Goal: Task Accomplishment & Management: Manage account settings

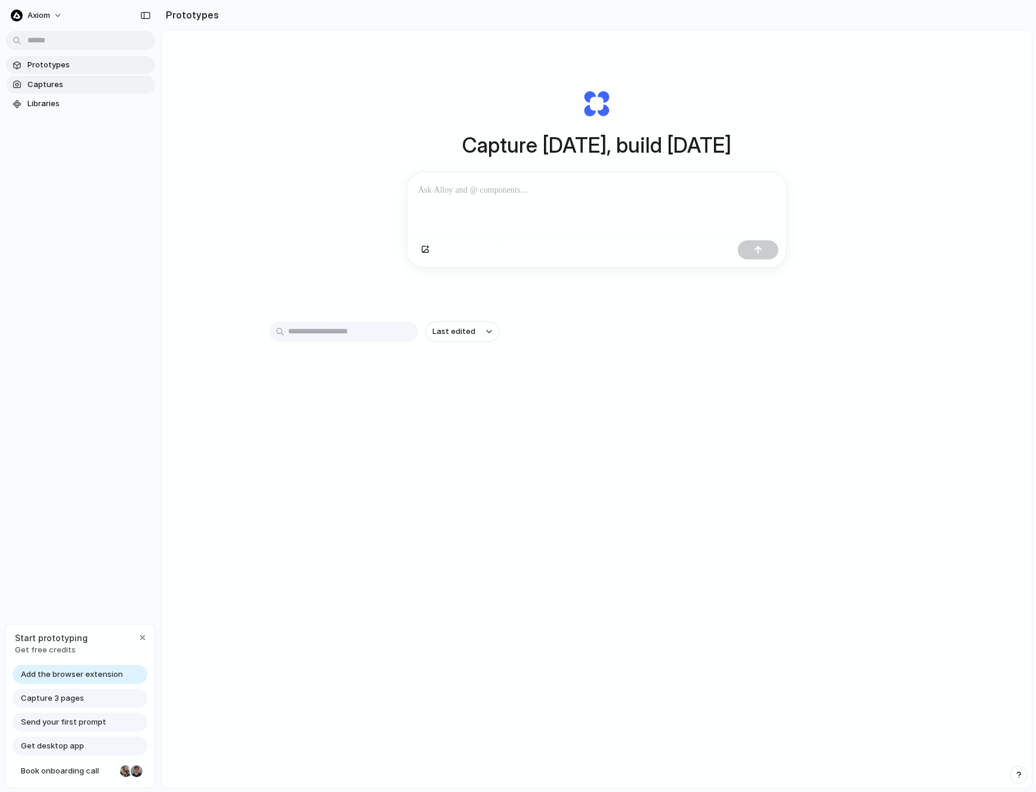
click at [58, 86] on span "Captures" at bounding box center [88, 85] width 123 height 12
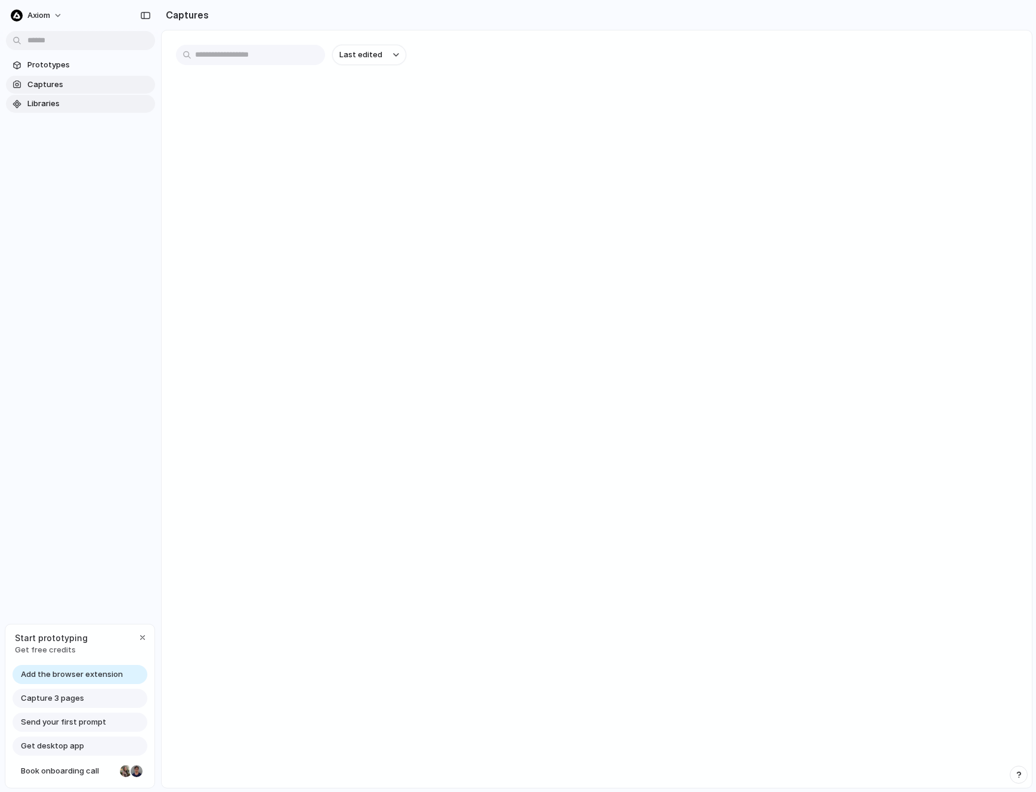
click at [64, 110] on link "Libraries" at bounding box center [80, 104] width 149 height 18
click at [58, 69] on span "Prototypes" at bounding box center [88, 65] width 123 height 12
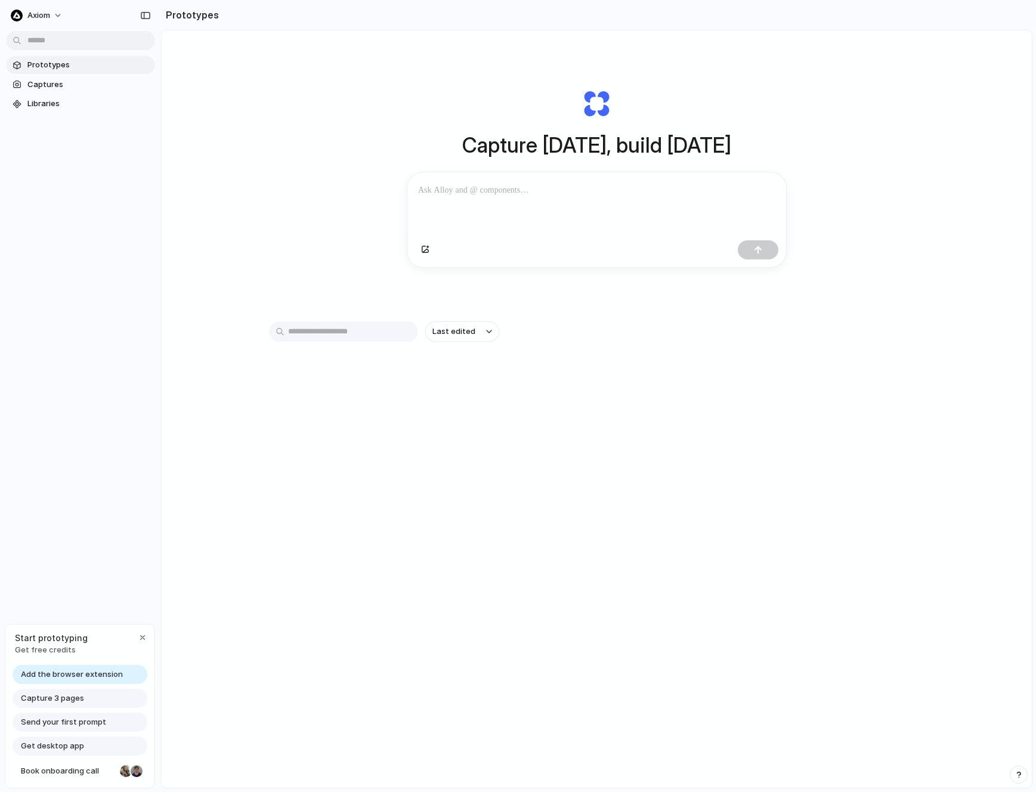
click at [64, 704] on div "Capture 3 pages" at bounding box center [80, 698] width 135 height 19
click at [465, 198] on div at bounding box center [596, 203] width 379 height 63
drag, startPoint x: 366, startPoint y: 133, endPoint x: 618, endPoint y: 300, distance: 302.0
click at [617, 300] on div "Capture [DATE], build [DATE] Clone web app Clone screenshot Start from existing…" at bounding box center [596, 178] width 477 height 267
click at [618, 300] on div "Capture [DATE], build [DATE] Clone web app Clone screenshot Start from existing…" at bounding box center [596, 178] width 477 height 267
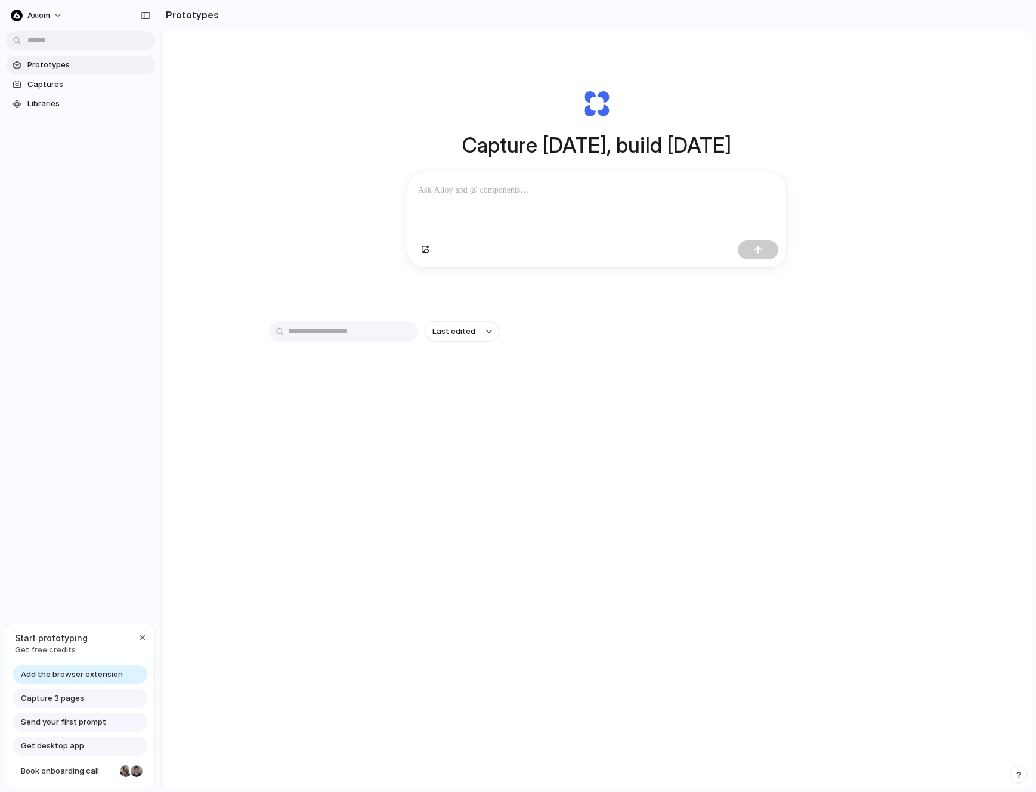
click at [55, 697] on span "Capture 3 pages" at bounding box center [52, 698] width 63 height 12
click at [80, 79] on span "Captures" at bounding box center [88, 85] width 123 height 12
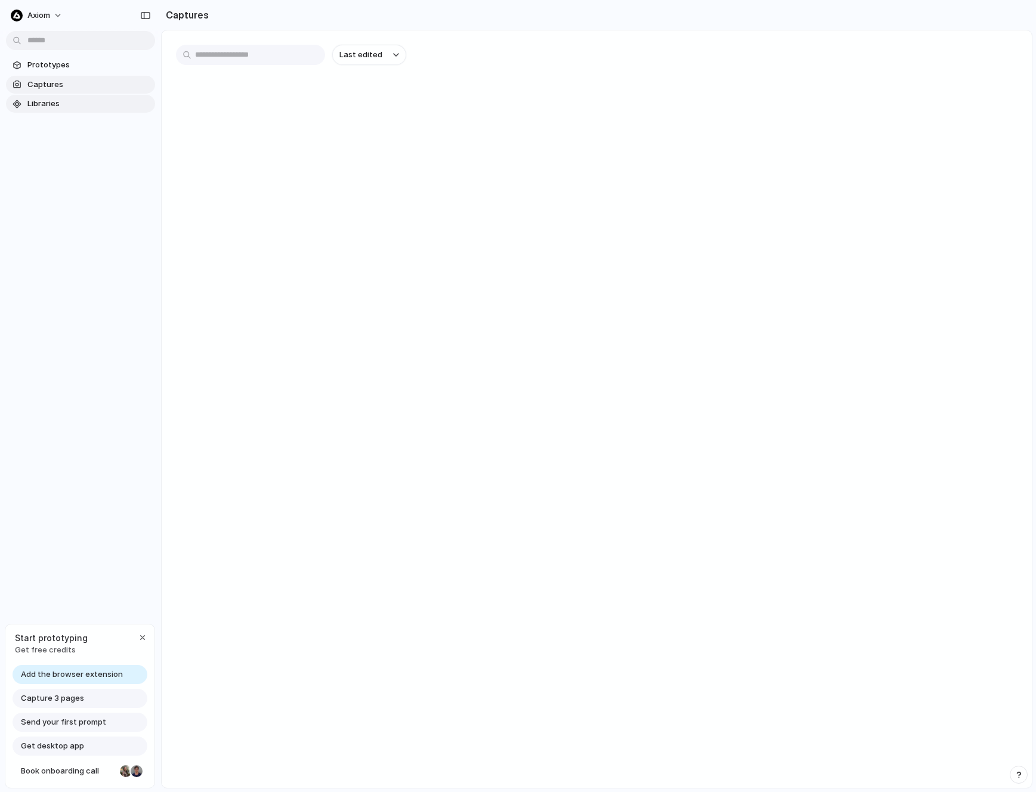
click at [78, 100] on span "Libraries" at bounding box center [88, 104] width 123 height 12
click at [75, 72] on link "Prototypes" at bounding box center [80, 65] width 149 height 18
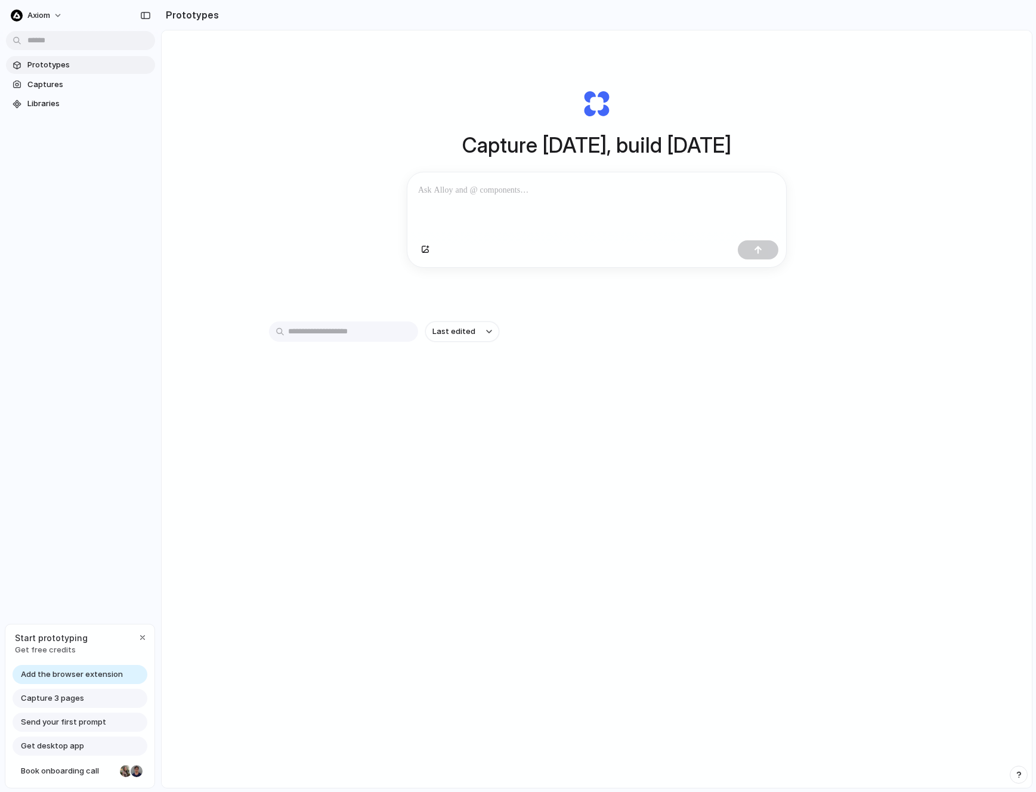
click at [428, 199] on div at bounding box center [596, 203] width 379 height 63
click at [463, 330] on span "Last edited" at bounding box center [453, 332] width 43 height 12
click at [459, 380] on span "Last created" at bounding box center [456, 378] width 49 height 12
click at [459, 338] on button "Last created" at bounding box center [462, 331] width 74 height 20
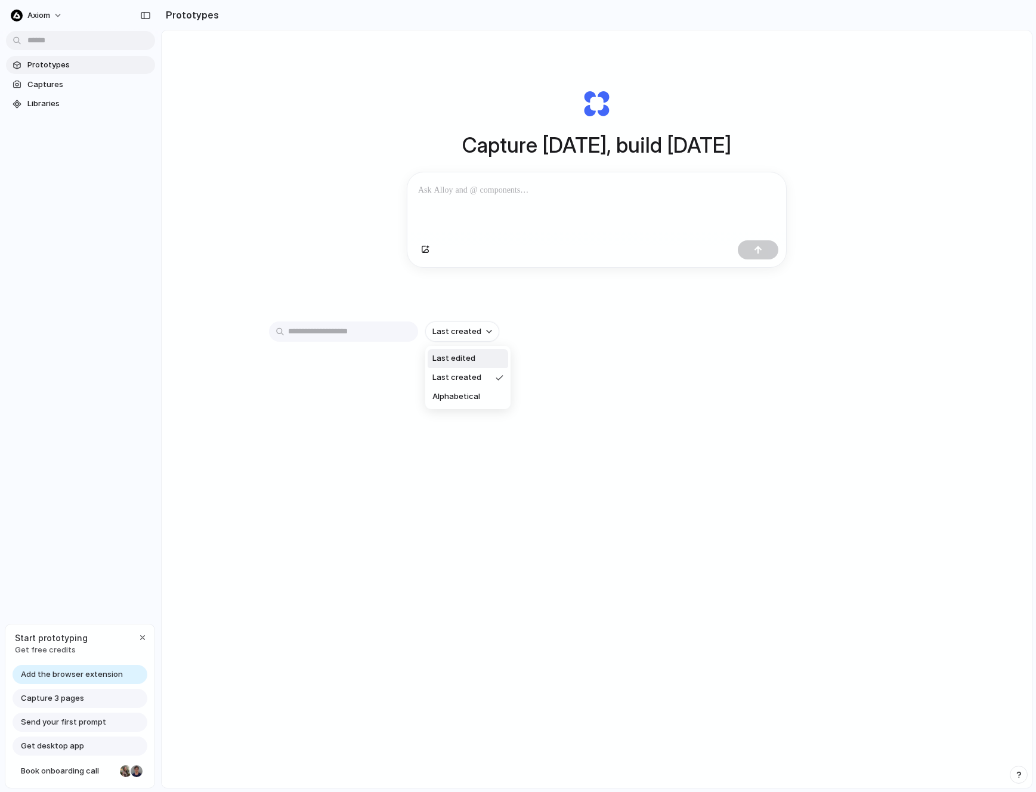
click at [464, 360] on span "Last edited" at bounding box center [453, 358] width 43 height 12
click at [137, 17] on button "button" at bounding box center [145, 15] width 19 height 19
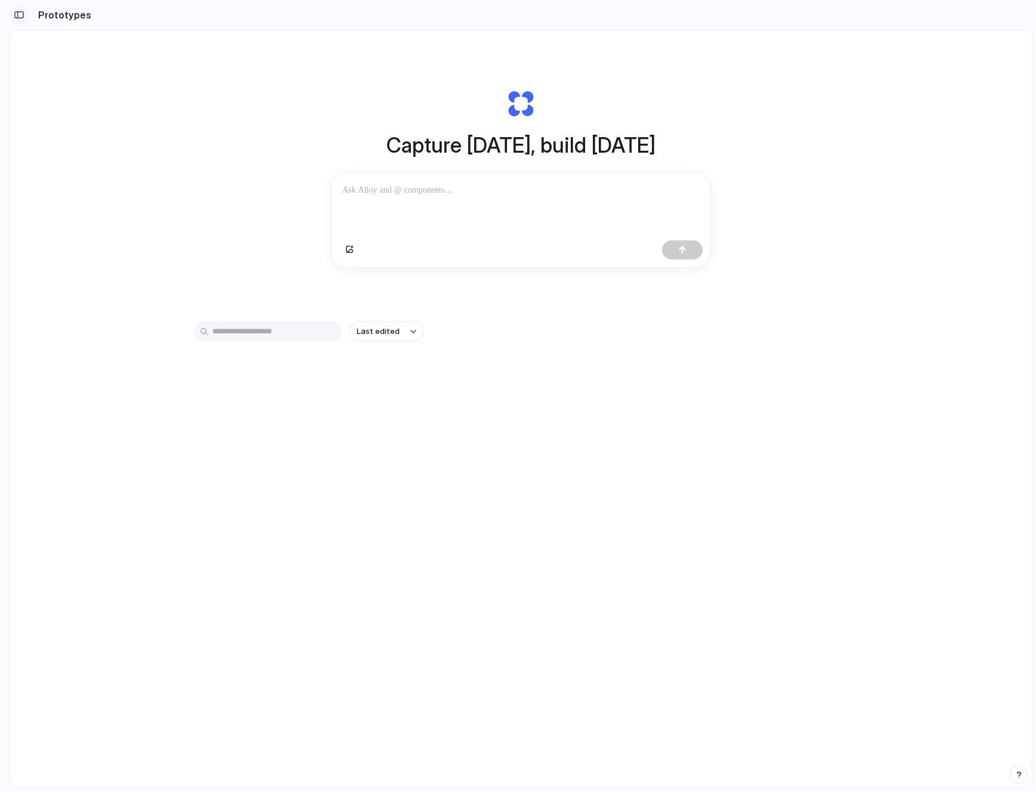
click at [25, 11] on button "button" at bounding box center [19, 14] width 19 height 19
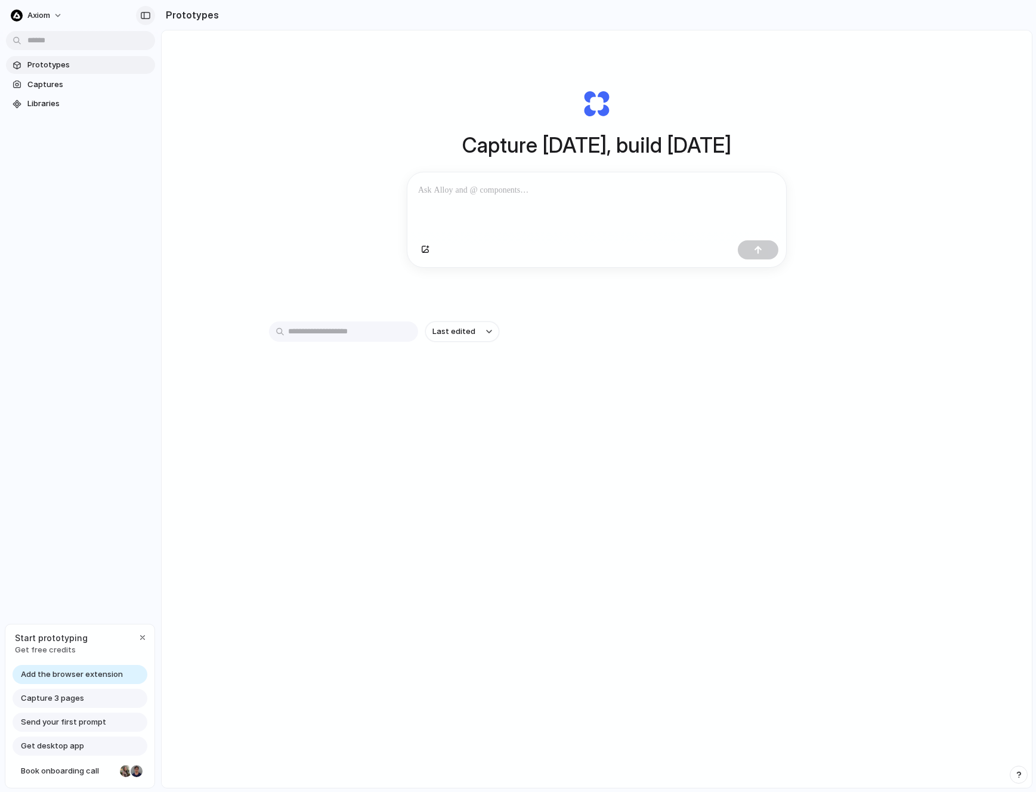
click at [145, 16] on div "button" at bounding box center [145, 15] width 11 height 8
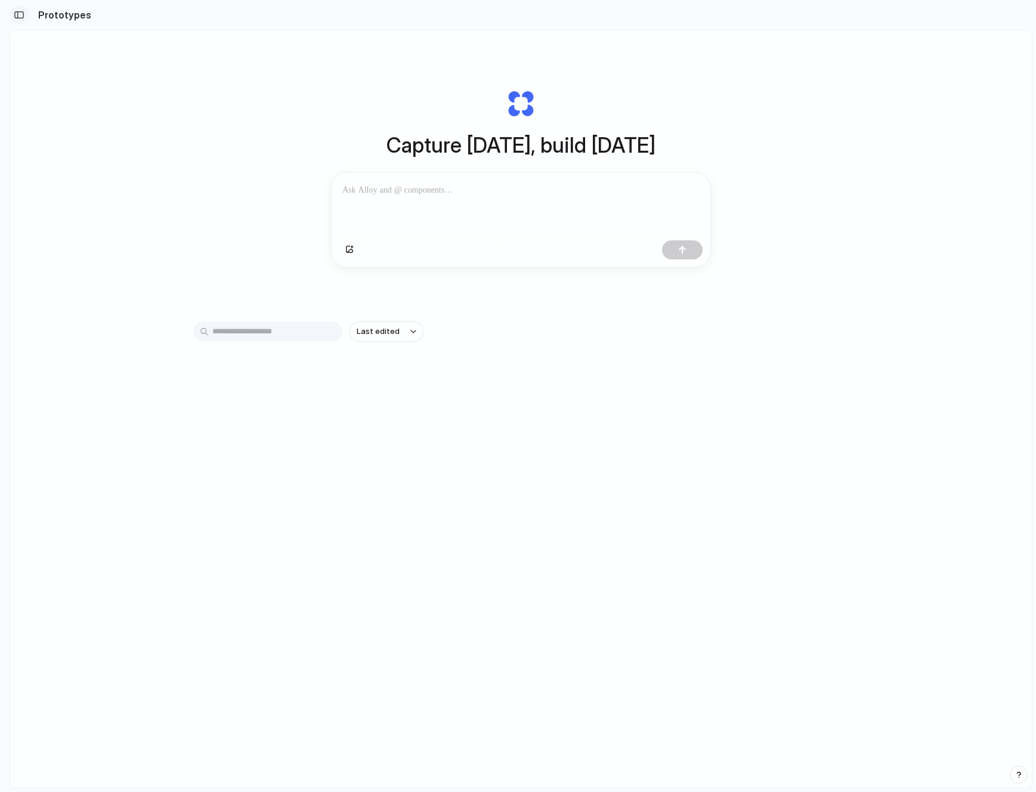
click at [17, 17] on div "button" at bounding box center [19, 15] width 11 height 8
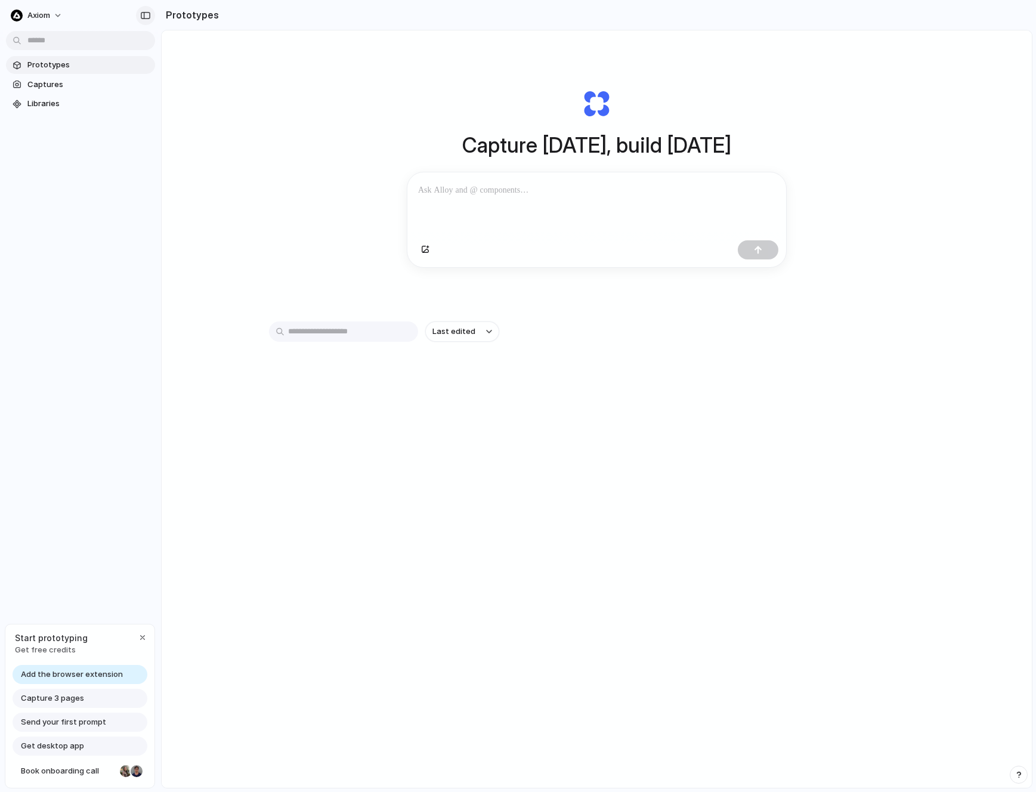
click at [147, 14] on div "button" at bounding box center [145, 15] width 11 height 8
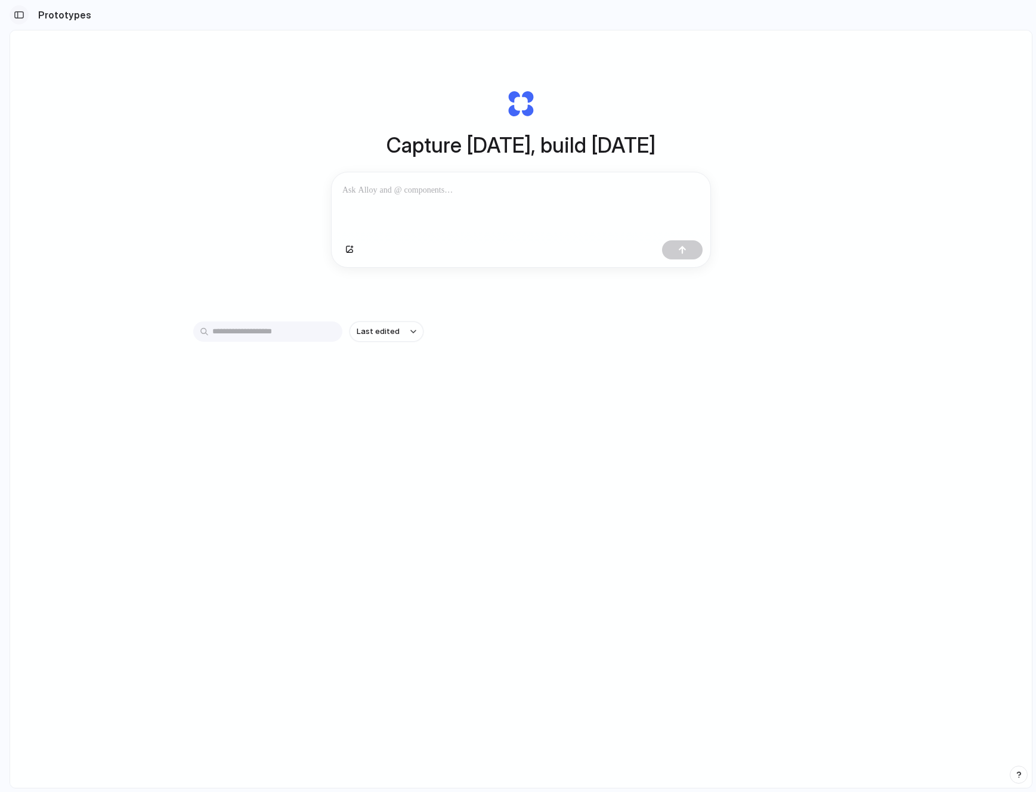
click at [17, 18] on div "button" at bounding box center [19, 15] width 11 height 8
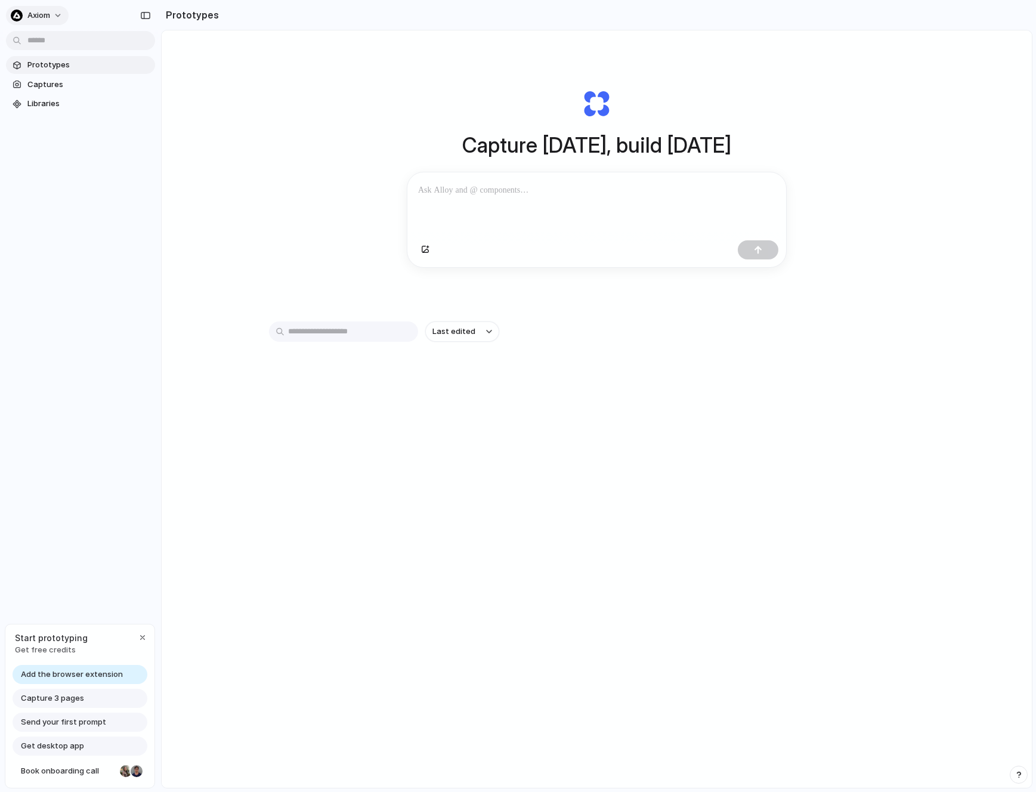
click at [40, 13] on span "axiom" at bounding box center [38, 16] width 23 height 12
click at [55, 48] on li "Settings" at bounding box center [57, 42] width 99 height 19
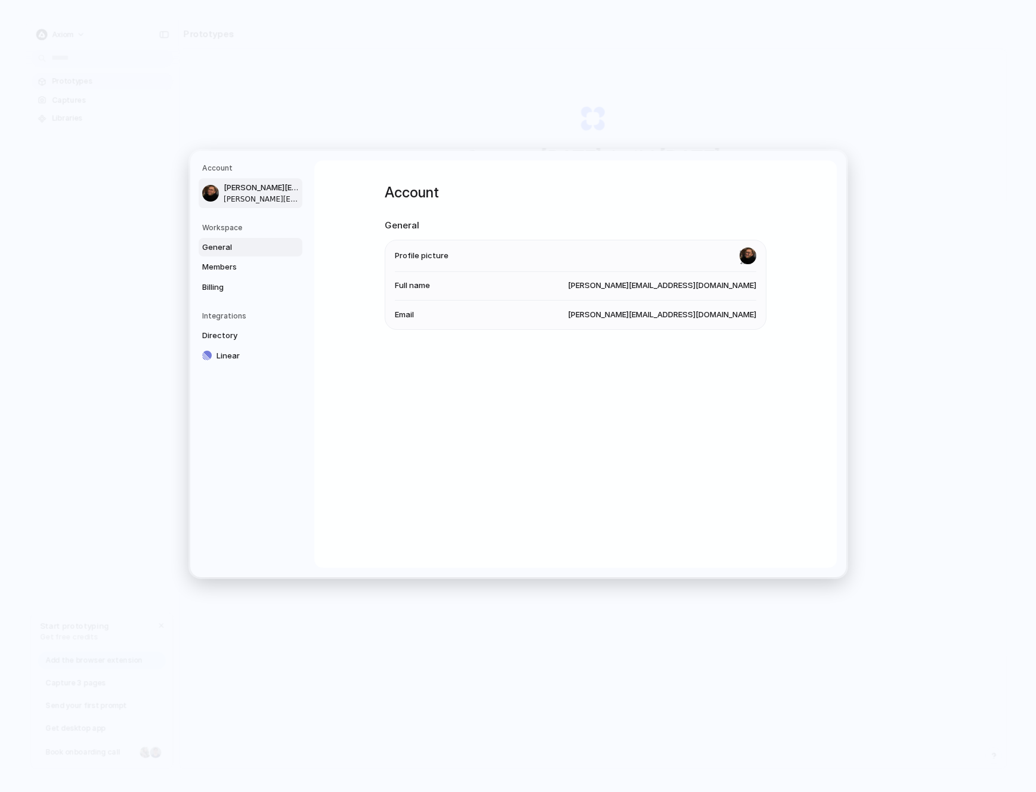
click at [253, 242] on span "General" at bounding box center [240, 247] width 76 height 12
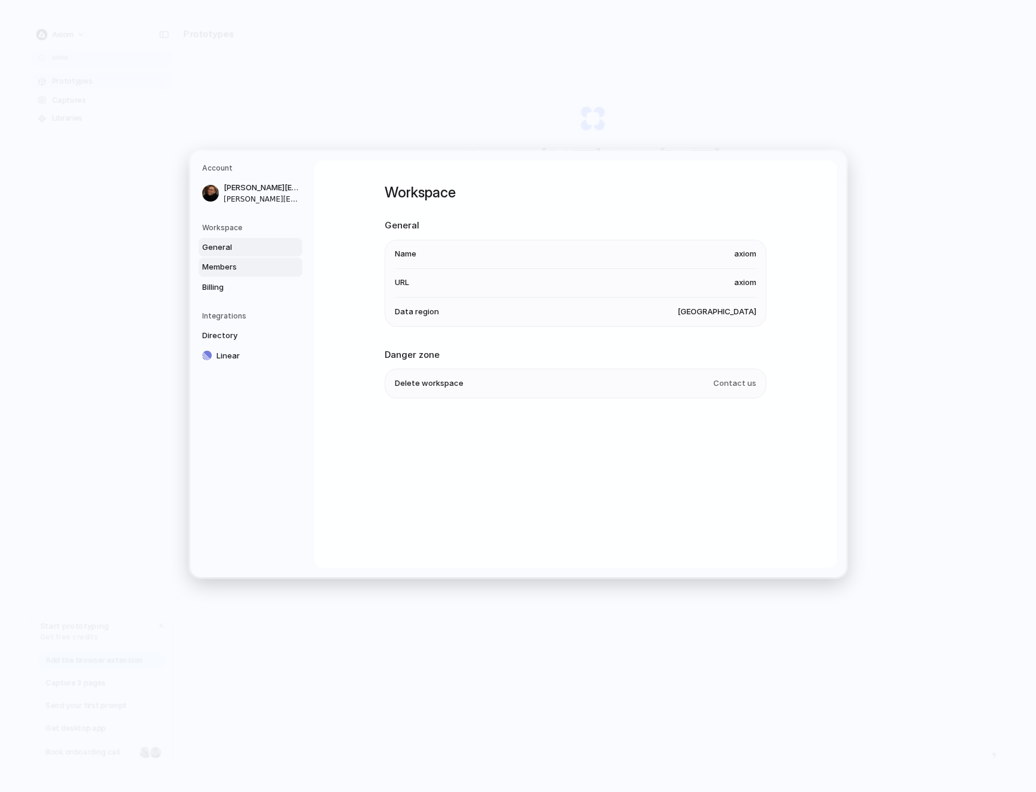
click at [255, 264] on span "Members" at bounding box center [240, 267] width 76 height 12
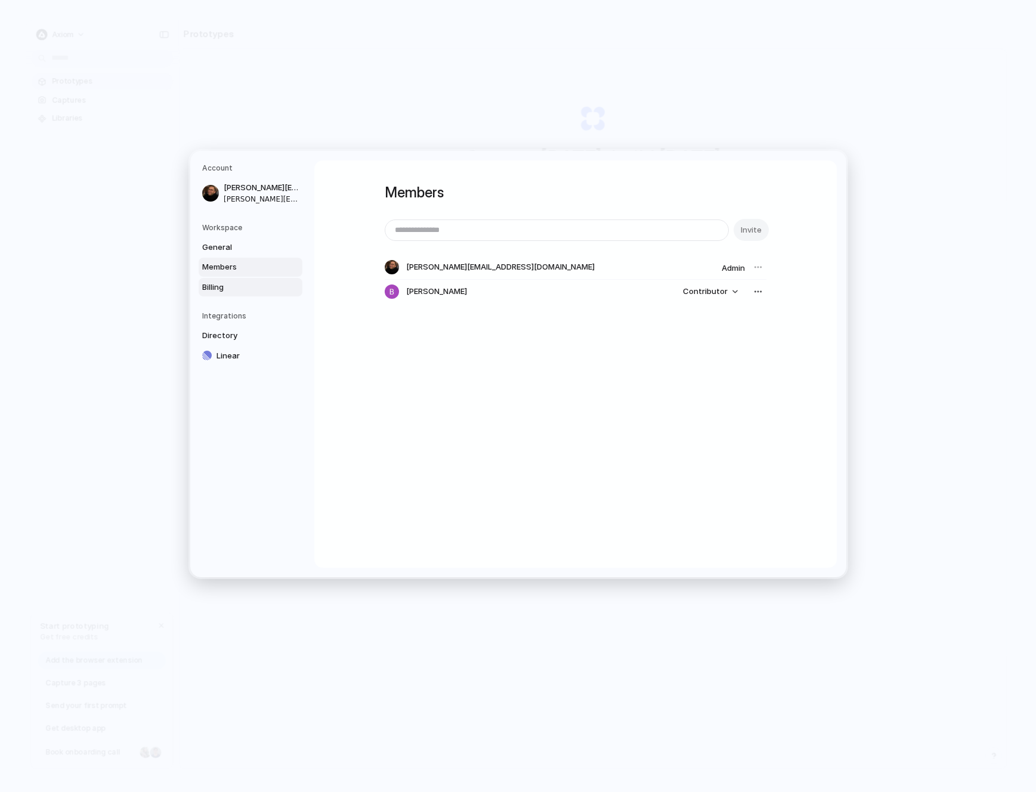
click at [256, 289] on span "Billing" at bounding box center [240, 287] width 76 height 12
click at [250, 330] on span "Directory" at bounding box center [240, 336] width 76 height 12
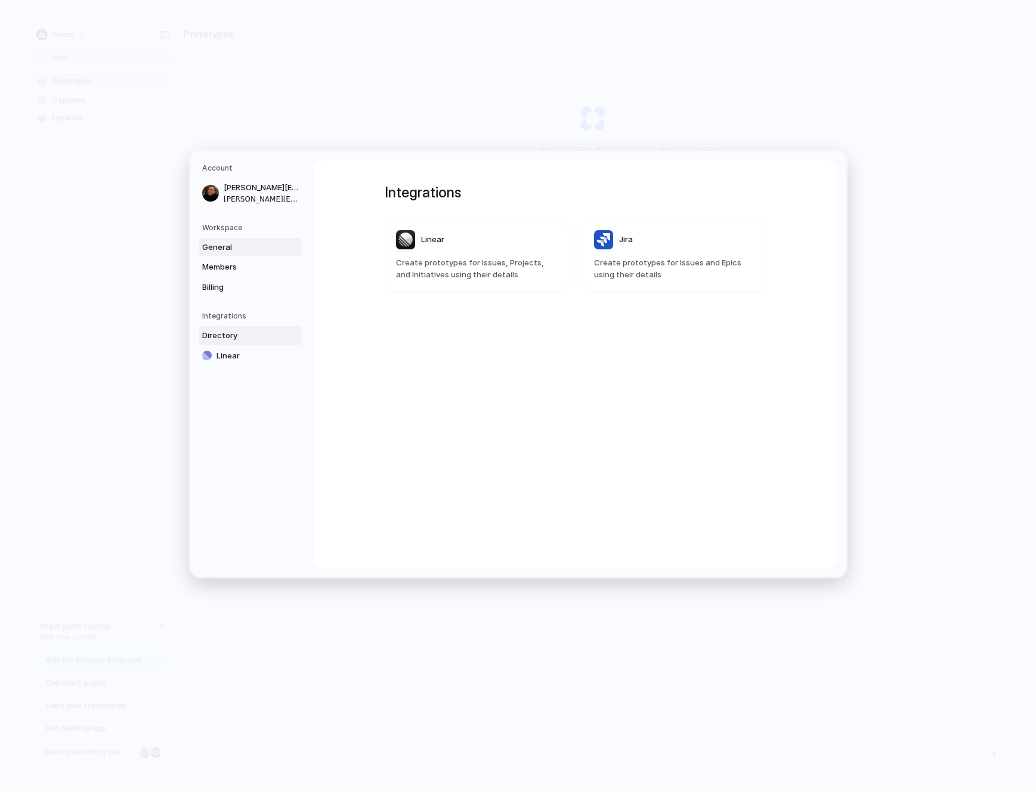
click at [253, 247] on span "General" at bounding box center [240, 247] width 76 height 12
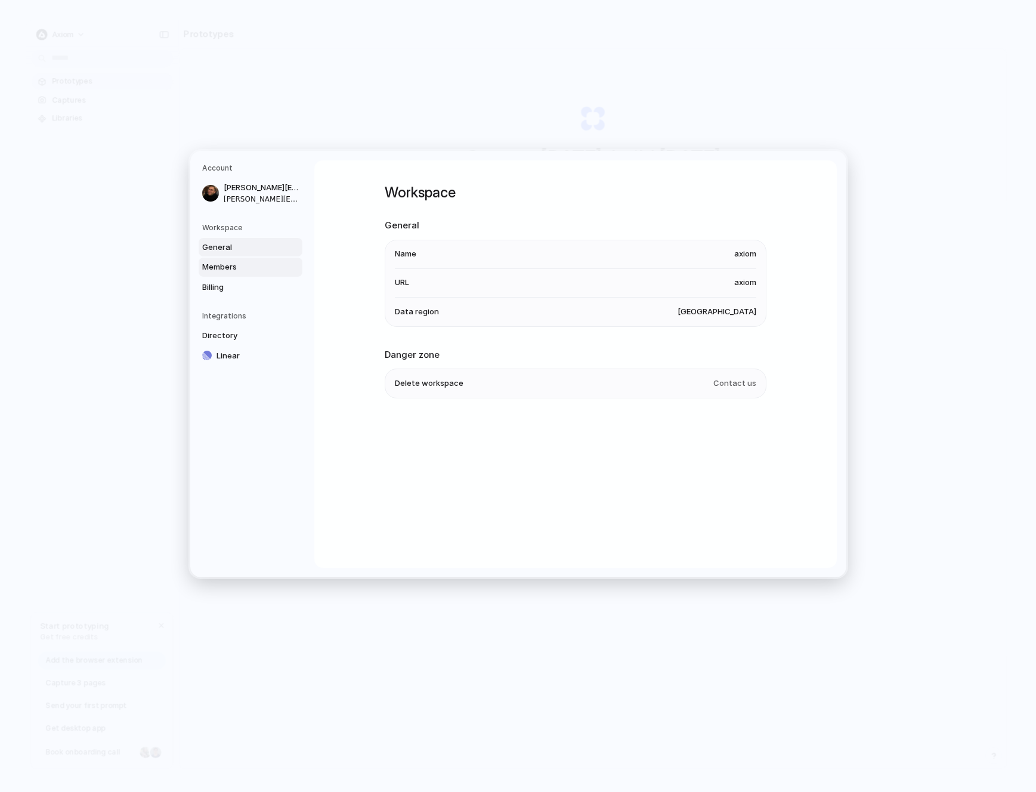
click at [255, 265] on span "Members" at bounding box center [240, 267] width 76 height 12
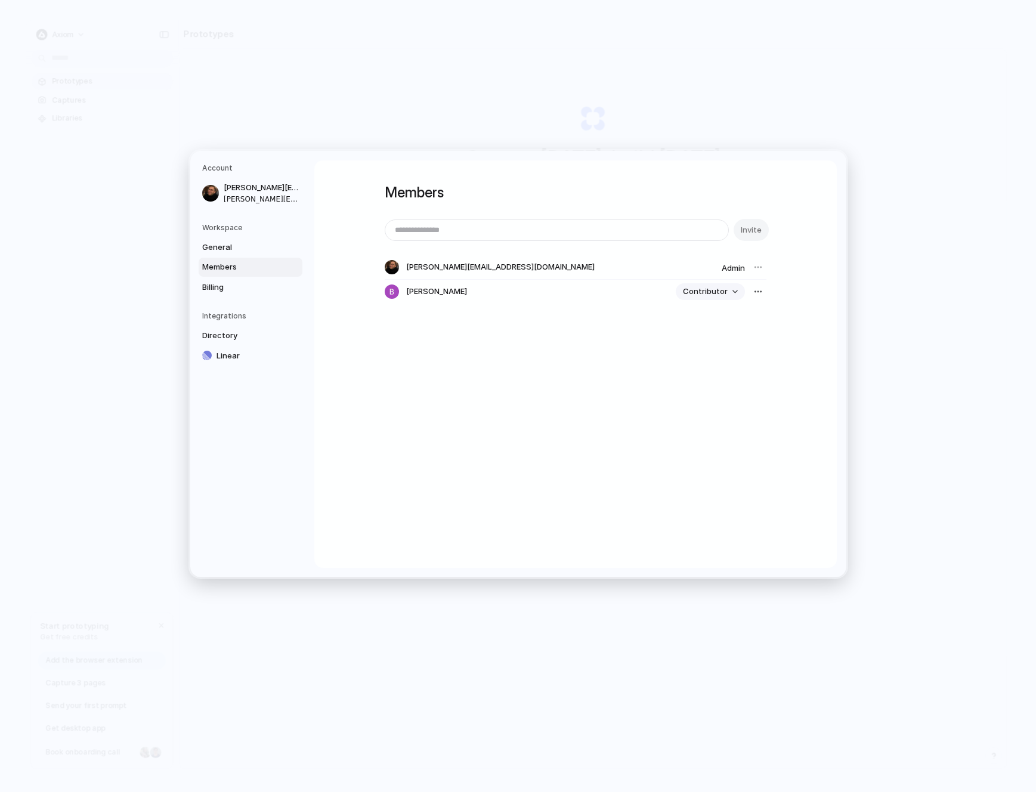
click at [729, 296] on button "Contributor" at bounding box center [710, 291] width 69 height 17
click at [649, 303] on div "Admin Contributor" at bounding box center [518, 396] width 1036 height 792
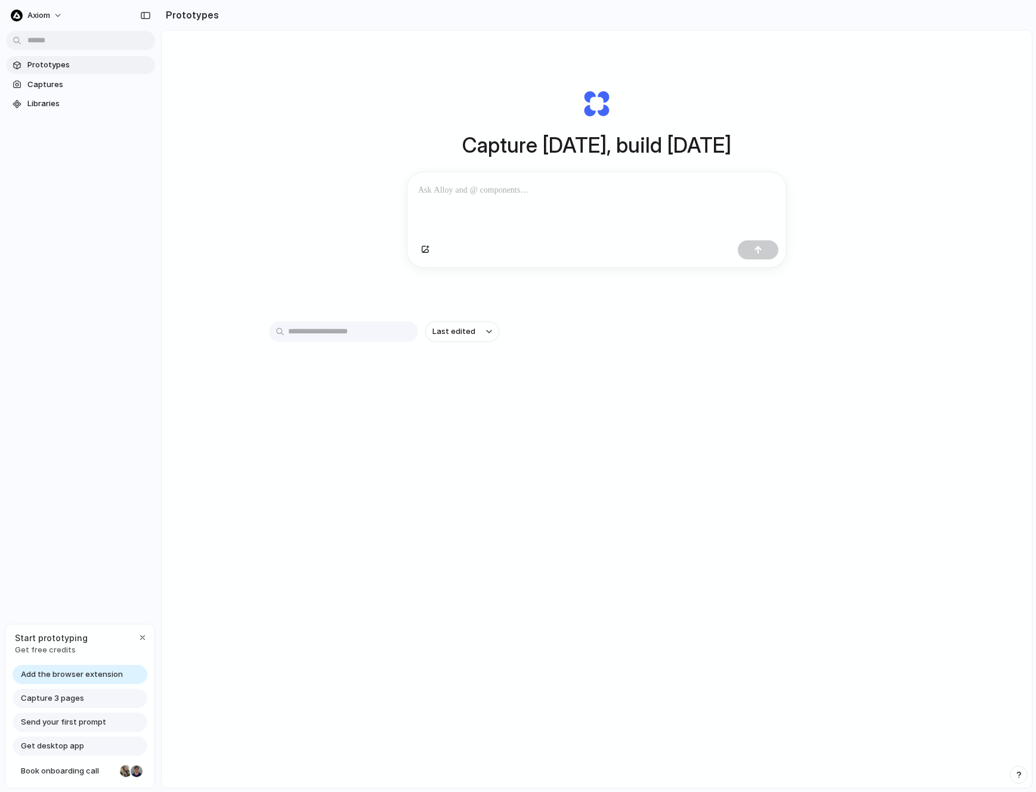
click at [315, 225] on div "Capture [DATE], build [DATE] Clone web app Clone screenshot Start from existing…" at bounding box center [597, 440] width 870 height 820
click at [60, 79] on span "Captures" at bounding box center [88, 85] width 123 height 12
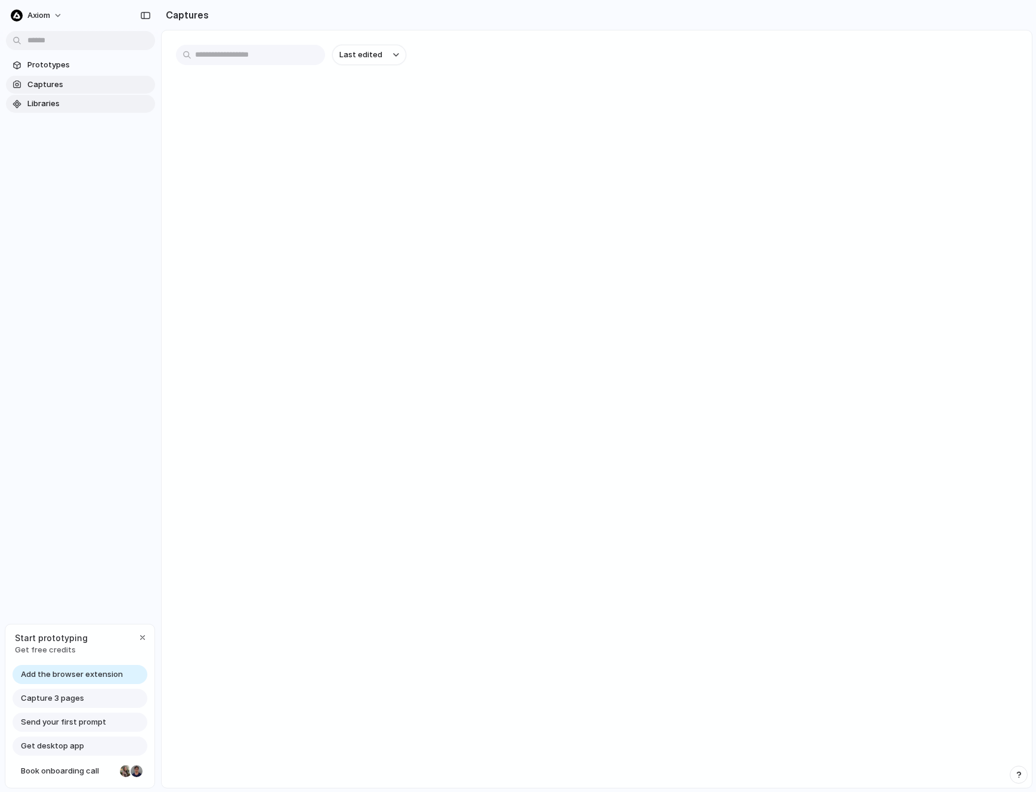
click at [70, 111] on link "Libraries" at bounding box center [80, 104] width 149 height 18
click at [49, 79] on span "Captures" at bounding box center [88, 85] width 123 height 12
click at [243, 180] on main "Last edited" at bounding box center [596, 409] width 871 height 758
click at [377, 61] on button "Last edited" at bounding box center [369, 55] width 74 height 20
click at [423, 120] on main "Last edited" at bounding box center [596, 409] width 871 height 758
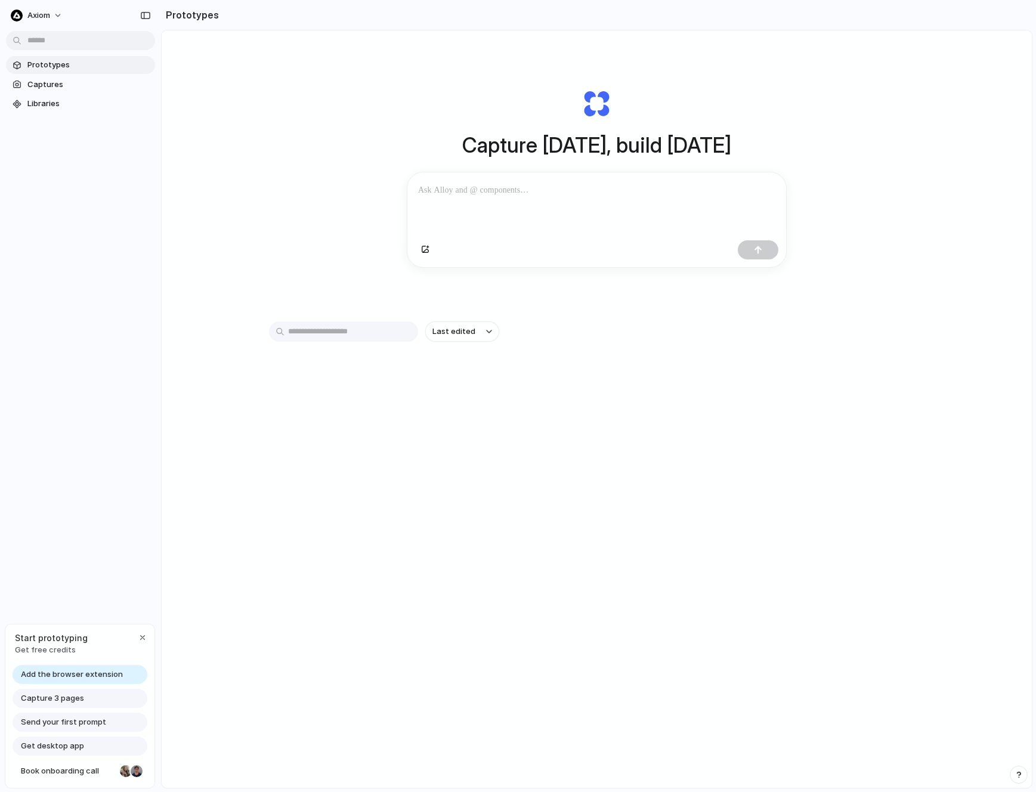
click at [205, 130] on div "Capture [DATE], build [DATE] Clone web app Clone screenshot Start from existing…" at bounding box center [597, 440] width 870 height 820
click at [66, 82] on span "Captures" at bounding box center [88, 85] width 123 height 12
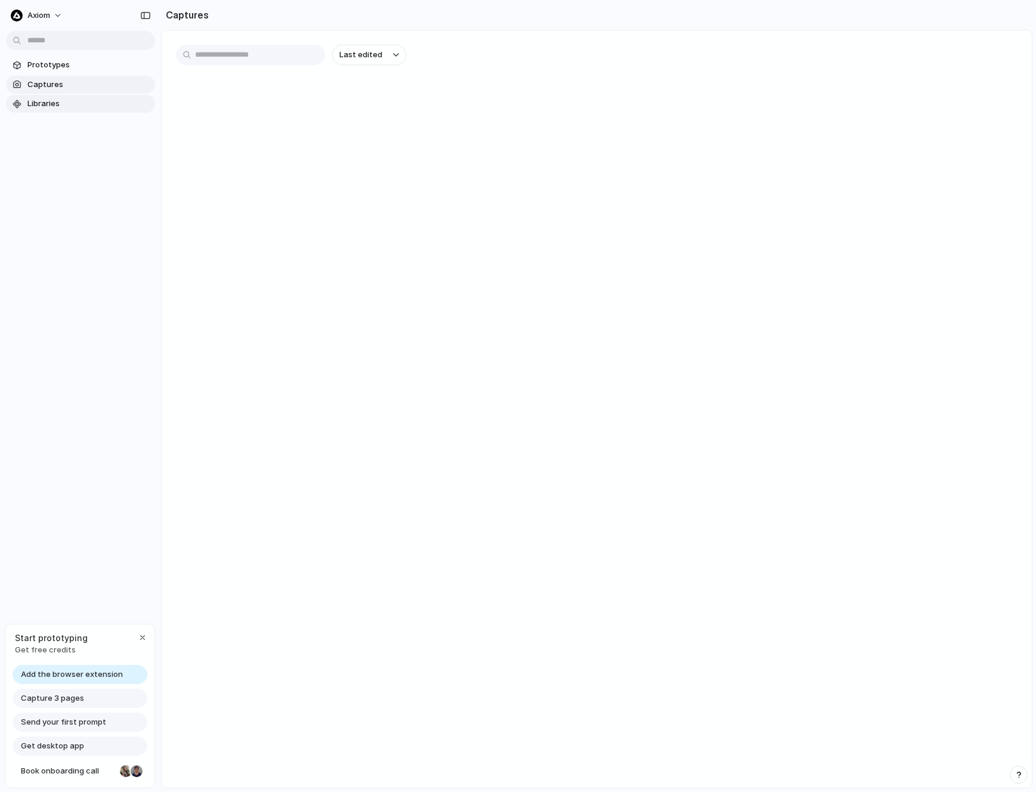
click at [71, 104] on span "Libraries" at bounding box center [88, 104] width 123 height 12
click at [69, 71] on link "Prototypes" at bounding box center [80, 65] width 149 height 18
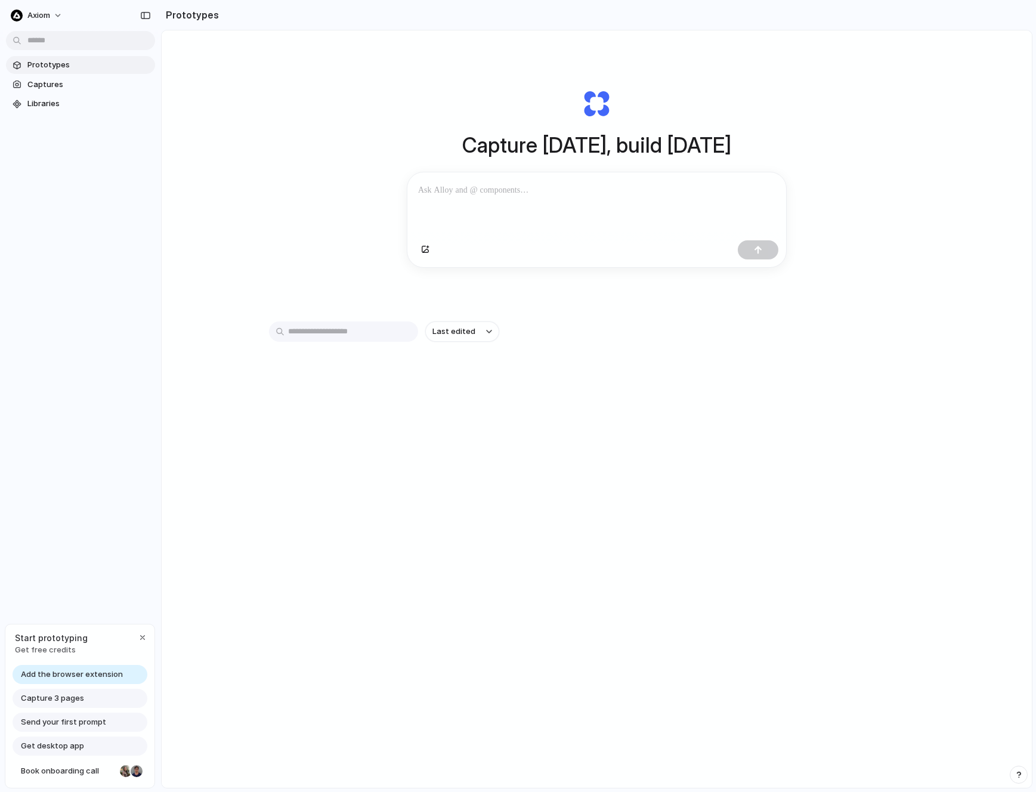
click at [219, 89] on div "Capture [DATE], build [DATE] Clone web app Clone screenshot Start from existing…" at bounding box center [597, 440] width 870 height 820
